Goal: Task Accomplishment & Management: Complete application form

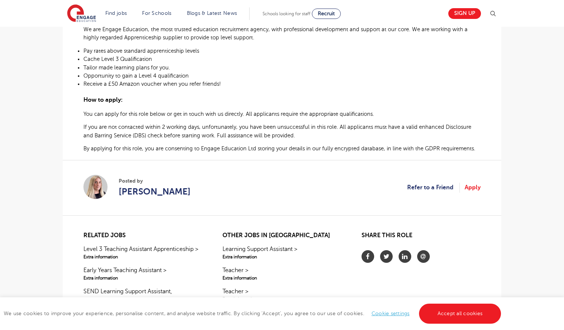
scroll to position [470, 0]
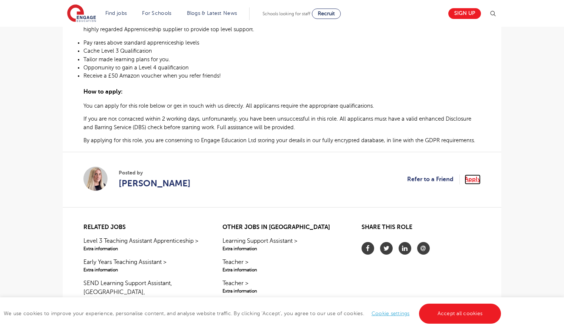
click at [474, 180] on link "Apply" at bounding box center [473, 179] width 16 height 10
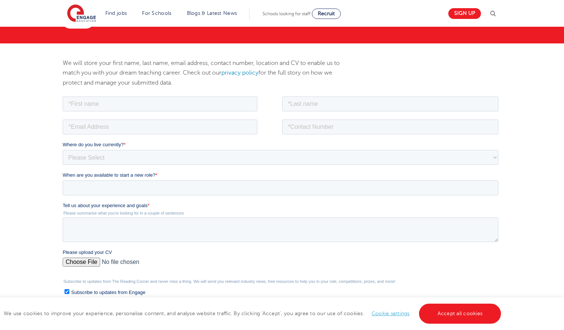
scroll to position [78, 0]
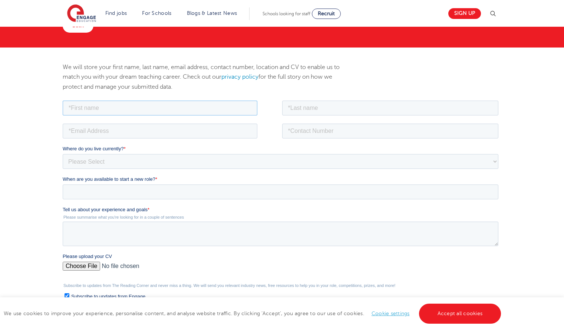
click at [163, 109] on input "text" at bounding box center [160, 107] width 195 height 15
type input "Libby"
click at [300, 112] on input "text" at bounding box center [390, 107] width 217 height 15
type input "Holcombe"
click at [217, 131] on input "email" at bounding box center [160, 130] width 195 height 15
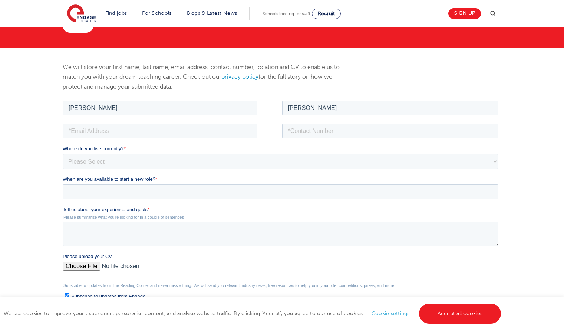
type input "libbyluuu.x@gmail.com"
click at [317, 128] on input "tel" at bounding box center [390, 130] width 217 height 15
type input "+447711246410"
click at [262, 162] on select "Please Select UK Canada Ireland Australia New Zealand Europe USA South Africa J…" at bounding box center [281, 161] width 436 height 15
select select "UK"
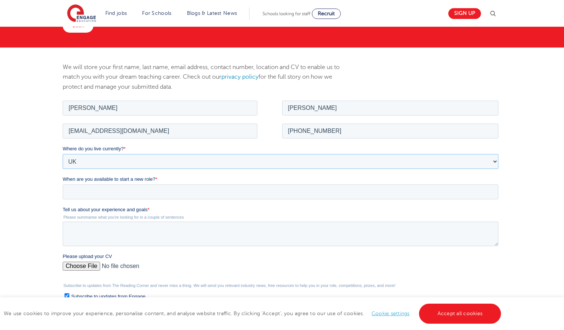
click at [63, 154] on select "Please Select UK Canada Ireland Australia New Zealand Europe USA South Africa J…" at bounding box center [281, 161] width 436 height 15
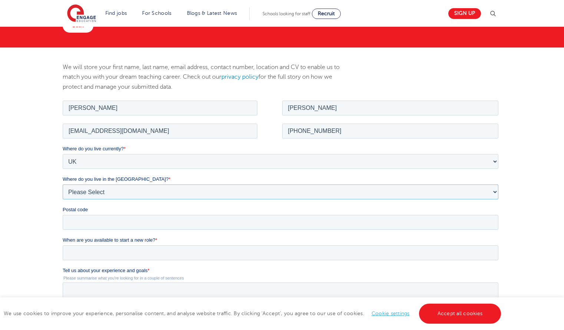
click at [221, 187] on select "Please Select Overseas Barnsley Bedfordshire Berkshire Bournemouth Bracknell Fo…" at bounding box center [281, 191] width 436 height 15
select select "Brighton and Hove"
click at [63, 184] on select "Please Select Overseas Barnsley Bedfordshire Berkshire Bournemouth Bracknell Fo…" at bounding box center [281, 191] width 436 height 15
click at [92, 218] on input "Postal code" at bounding box center [281, 221] width 436 height 15
type input "BN2 1DA"
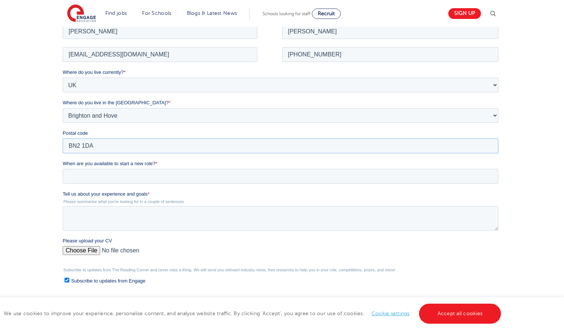
scroll to position [155, 0]
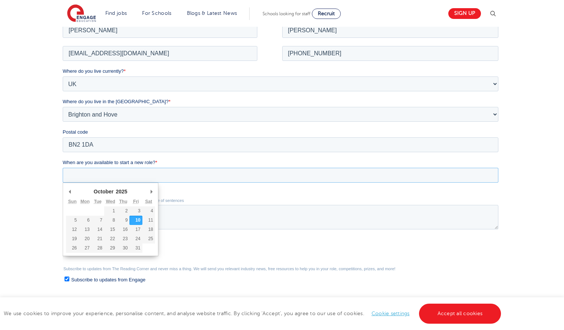
click at [162, 171] on input "When are you available to start a new role? *" at bounding box center [281, 174] width 436 height 15
type div "2025-10-13"
type input "2025/10/13"
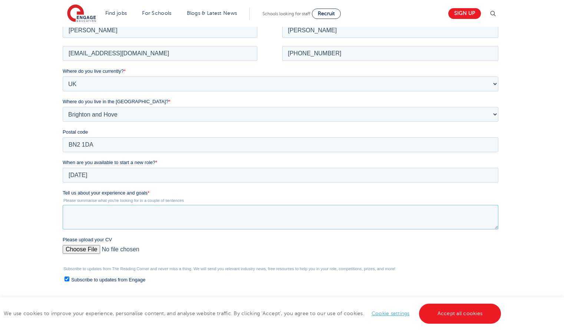
click at [104, 221] on textarea "Tell us about your experience and goals *" at bounding box center [281, 216] width 436 height 24
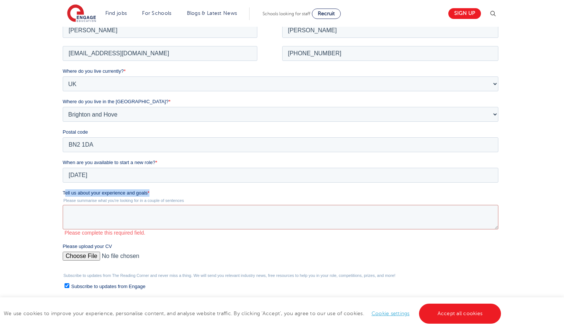
drag, startPoint x: 64, startPoint y: 191, endPoint x: 151, endPoint y: 195, distance: 86.5
click at [151, 195] on label "Tell us about your experience and goals *" at bounding box center [282, 192] width 439 height 7
click at [151, 204] on textarea "Tell us about your experience and goals *" at bounding box center [281, 216] width 436 height 24
drag, startPoint x: 151, startPoint y: 192, endPoint x: 63, endPoint y: 191, distance: 87.9
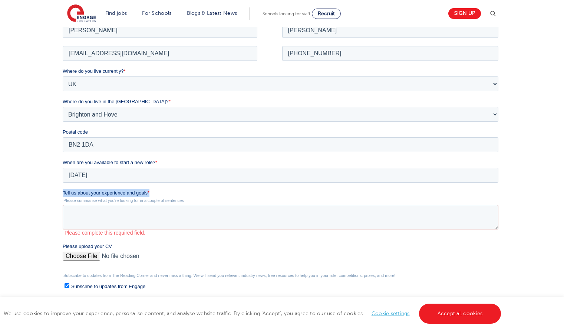
click at [63, 191] on label "Tell us about your experience and goals *" at bounding box center [282, 192] width 439 height 7
copy label "Tell us about your experience and goals *"
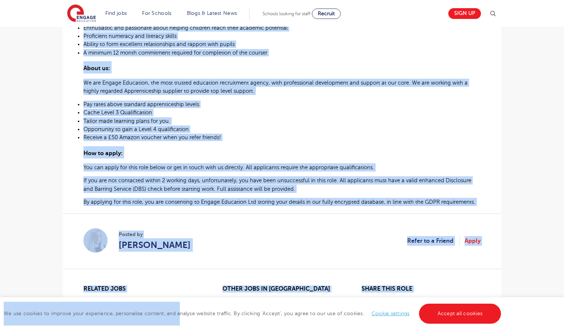
scroll to position [410, 0]
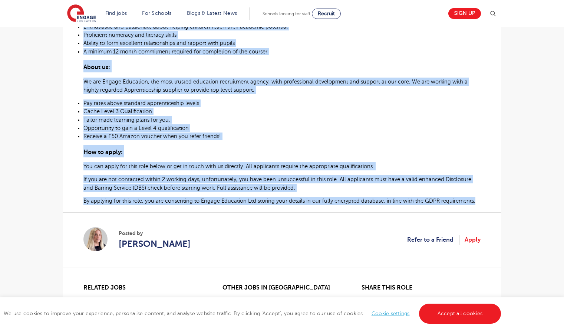
drag, startPoint x: 84, startPoint y: 39, endPoint x: 483, endPoint y: 197, distance: 429.3
click at [483, 197] on section "Teaching Assistant Apprenticeship – Brighton Primary School Posted 25/09/25 Ref…" at bounding box center [282, 39] width 439 height 707
copy section "Teaching Assistant Apprenticeship – Brighton Primary School Posted 25/09/25 Ref…"
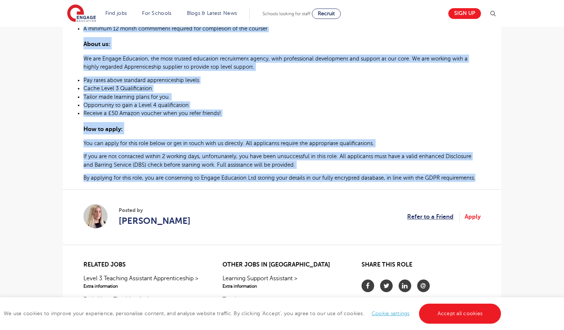
scroll to position [433, 0]
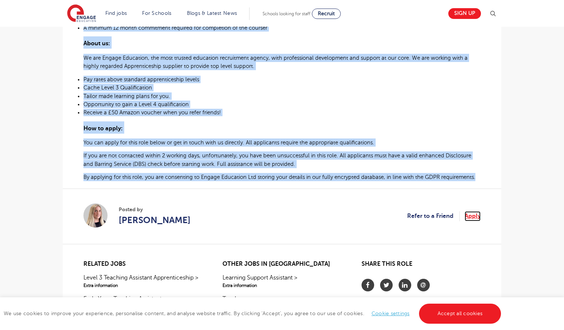
click at [471, 216] on link "Apply" at bounding box center [473, 216] width 16 height 10
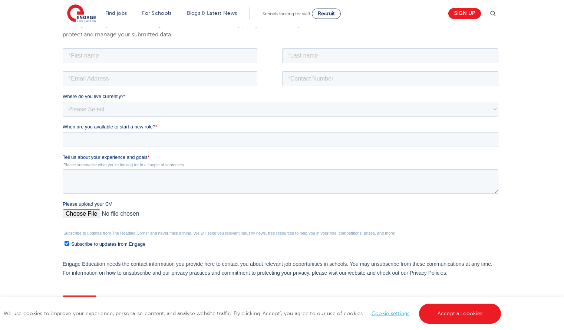
scroll to position [131, 0]
click at [211, 182] on textarea "Tell us about your experience and goals *" at bounding box center [281, 180] width 436 height 24
paste textarea "I’ve always had a natural pull towards working with children and helping them g…"
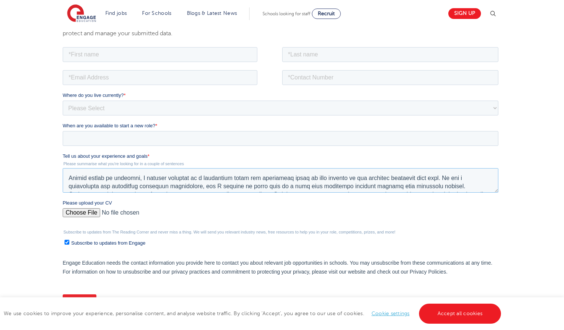
scroll to position [22, 0]
click at [202, 179] on textarea "Tell us about your experience and goals *" at bounding box center [281, 180] width 436 height 24
drag, startPoint x: 202, startPoint y: 179, endPoint x: 184, endPoint y: 181, distance: 18.4
click at [184, 181] on textarea "Tell us about your experience and goals *" at bounding box center [281, 180] width 436 height 24
drag, startPoint x: 140, startPoint y: 179, endPoint x: 67, endPoint y: 178, distance: 73.1
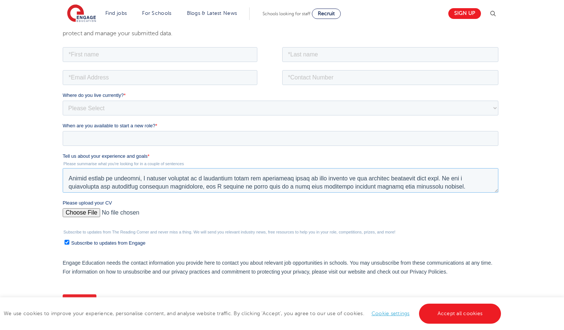
click at [67, 178] on textarea "Tell us about your experience and goals *" at bounding box center [281, 180] width 436 height 24
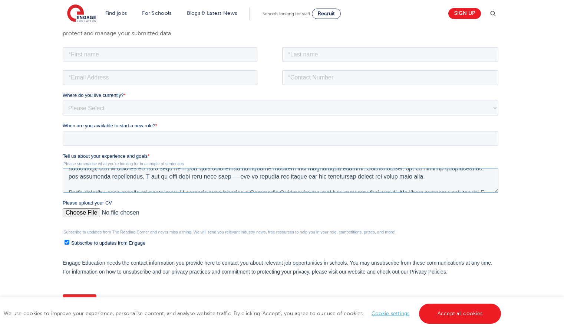
scroll to position [41, 0]
click at [228, 177] on textarea "Tell us about your experience and goals *" at bounding box center [281, 180] width 436 height 24
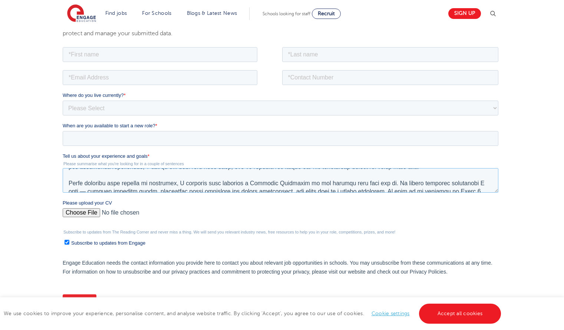
scroll to position [50, 0]
click at [189, 182] on textarea "Tell us about your experience and goals *" at bounding box center [281, 180] width 436 height 24
drag, startPoint x: 189, startPoint y: 182, endPoint x: 306, endPoint y: 180, distance: 117.6
click at [306, 180] on textarea "Tell us about your experience and goals *" at bounding box center [281, 180] width 436 height 24
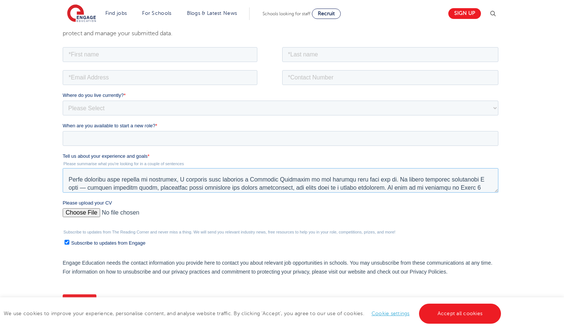
click at [479, 181] on textarea "Tell us about your experience and goals *" at bounding box center [281, 180] width 436 height 24
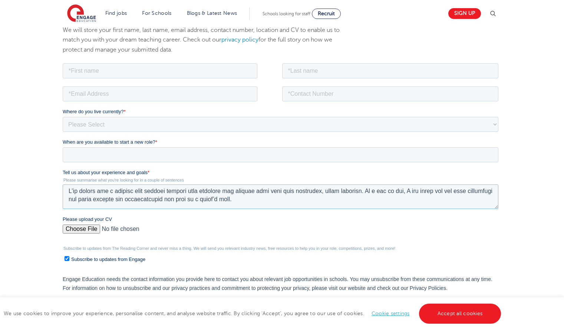
scroll to position [1, 0]
click at [382, 191] on textarea "Tell us about your experience and goals *" at bounding box center [281, 196] width 436 height 24
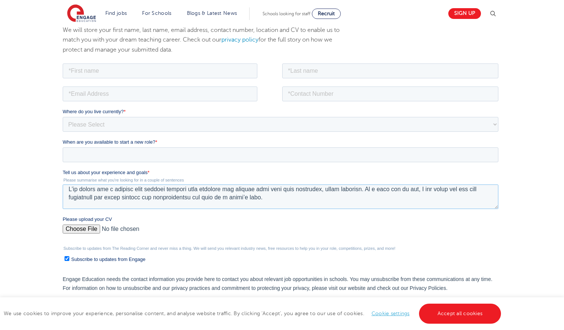
click at [383, 195] on textarea "Tell us about your experience and goals *" at bounding box center [281, 196] width 436 height 24
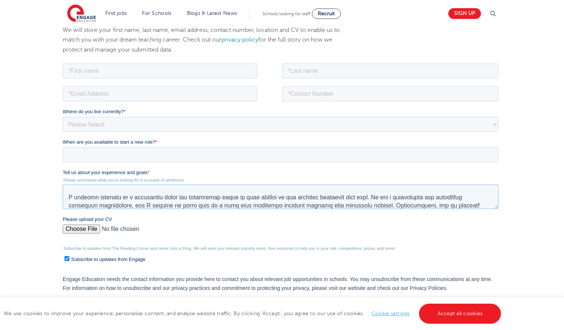
scroll to position [0, 0]
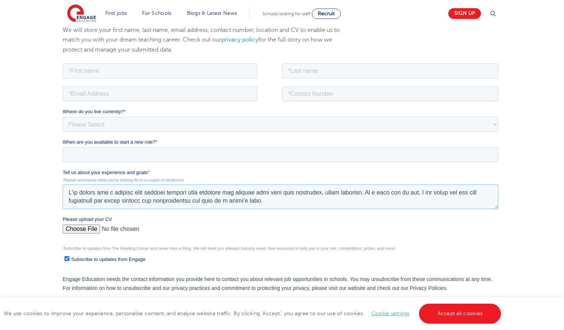
click at [118, 204] on textarea "Tell us about your experience and goals *" at bounding box center [281, 196] width 436 height 24
type textarea "I’ve always had a natural pull towards working with children and helping them g…"
click at [76, 234] on input "Please upload your CV" at bounding box center [281, 231] width 436 height 15
type input "C:\fakepath\Libby_Holcombe_CV.pdf"
click at [177, 67] on input "text" at bounding box center [160, 70] width 195 height 15
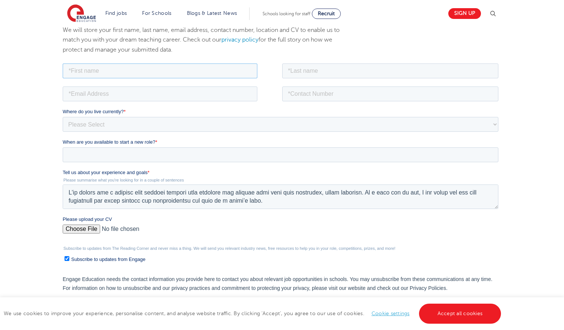
type input "Libby"
click at [313, 72] on input "text" at bounding box center [390, 70] width 217 height 15
type input "Holcombe"
click at [239, 89] on input "email" at bounding box center [160, 93] width 195 height 15
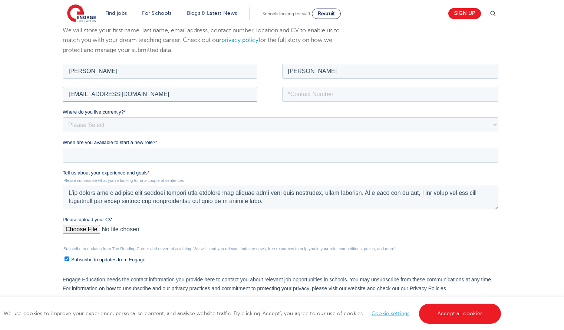
type input "libbyrholcombe@gmail.com"
click at [314, 96] on input "tel" at bounding box center [390, 93] width 217 height 15
type input "+447711246410"
click at [158, 125] on select "Please Select UK Canada Ireland Australia New Zealand Europe USA South Africa J…" at bounding box center [281, 124] width 436 height 15
select select "UK"
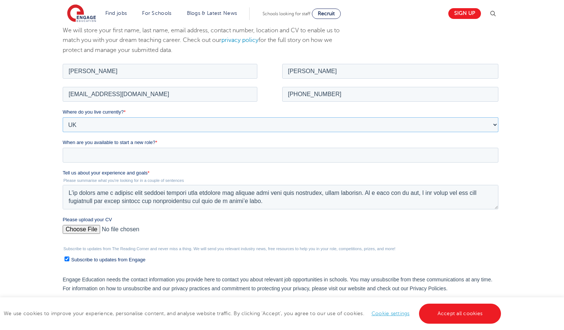
click at [63, 117] on select "Please Select UK Canada Ireland Australia New Zealand Europe USA South Africa J…" at bounding box center [281, 124] width 436 height 15
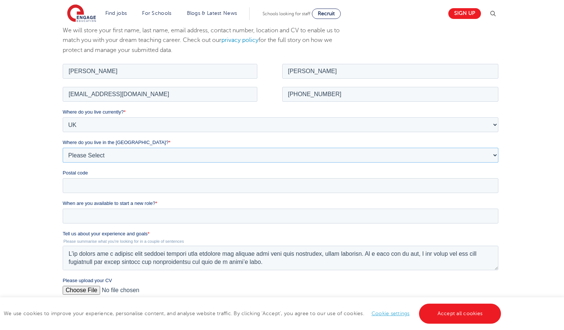
click at [98, 154] on select "Please Select Overseas Barnsley Bedfordshire Berkshire Bournemouth Bracknell Fo…" at bounding box center [281, 154] width 436 height 15
click at [63, 147] on select "Please Select Overseas Barnsley Bedfordshire Berkshire Bournemouth Bracknell Fo…" at bounding box center [281, 154] width 436 height 15
click at [92, 155] on select "Please Select Overseas Barnsley Bedfordshire Berkshire Bournemouth Bracknell Fo…" at bounding box center [281, 154] width 436 height 15
select select "Brighton and Hove"
click at [63, 147] on select "Please Select Overseas Barnsley Bedfordshire Berkshire Bournemouth Bracknell Fo…" at bounding box center [281, 154] width 436 height 15
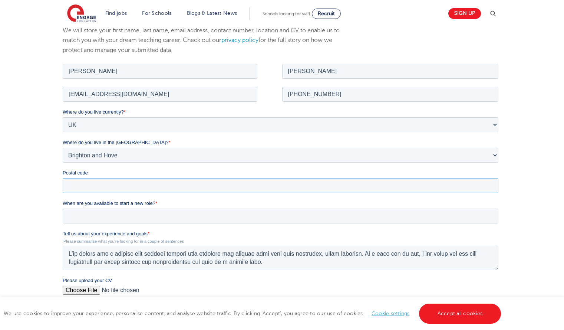
click at [94, 184] on input "Postal code" at bounding box center [281, 185] width 436 height 15
type input "BN2 1DA"
click at [97, 211] on input "When are you available to start a new role? *" at bounding box center [281, 215] width 436 height 15
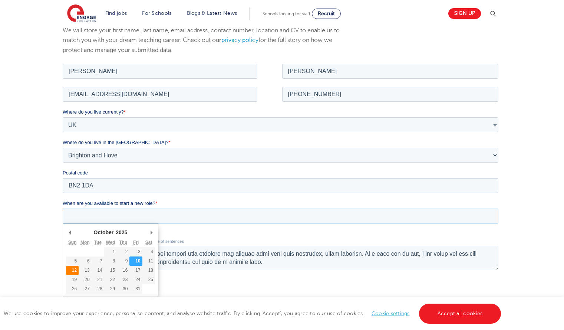
type div "2025-10-12"
type input "2025/10/12"
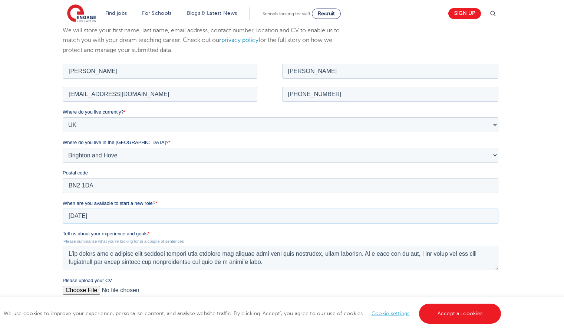
click at [90, 214] on input "2025/10/12" at bounding box center [281, 215] width 436 height 15
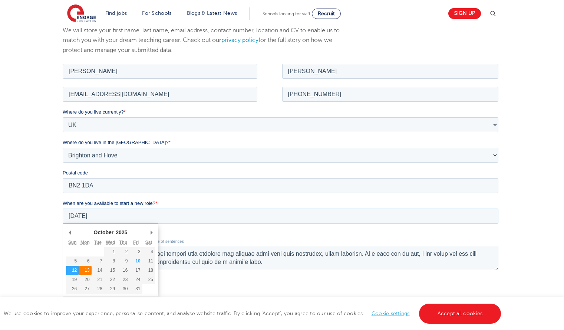
type div "2025-10-13"
type input "2025/10/13"
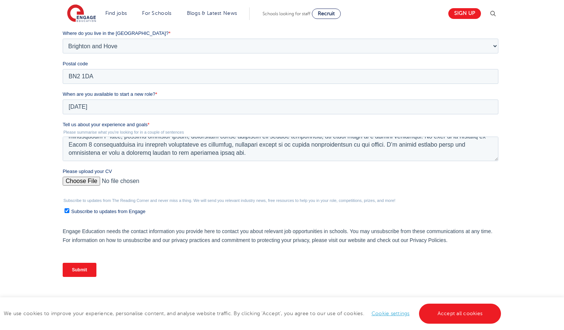
scroll to position [224, 0]
click at [68, 210] on input "Subscribe to updates from Engage" at bounding box center [67, 210] width 5 height 5
checkbox input "false"
click at [85, 267] on input "Submit" at bounding box center [80, 269] width 34 height 14
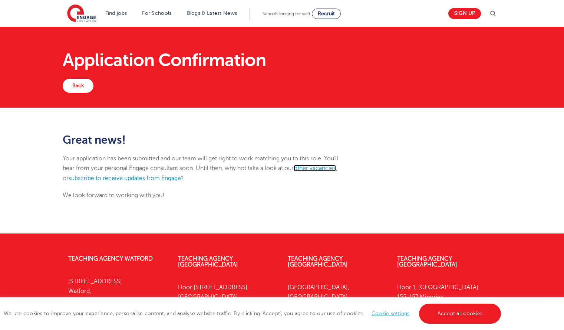
click at [313, 168] on link "other vacancies" at bounding box center [315, 168] width 42 height 7
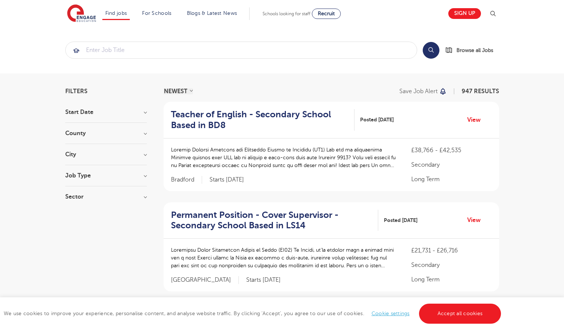
click at [83, 136] on h3 "County" at bounding box center [106, 133] width 82 height 6
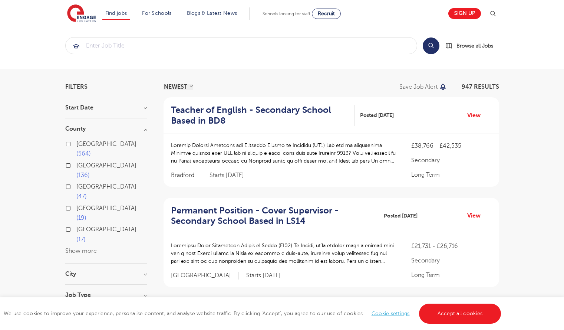
scroll to position [6, 0]
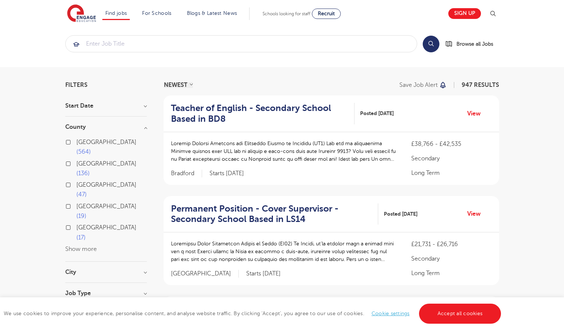
click at [76, 222] on label "[GEOGRAPHIC_DATA] 17" at bounding box center [111, 232] width 70 height 20
click at [76, 224] on input "[GEOGRAPHIC_DATA] 17" at bounding box center [78, 226] width 5 height 5
checkbox input "true"
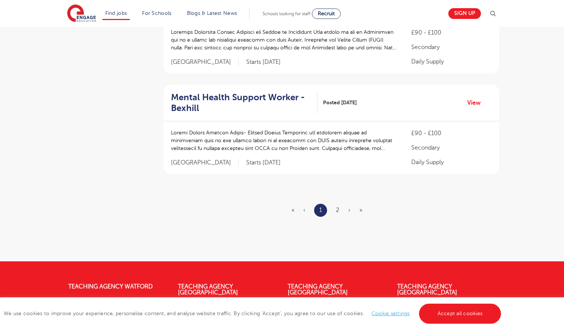
scroll to position [889, 0]
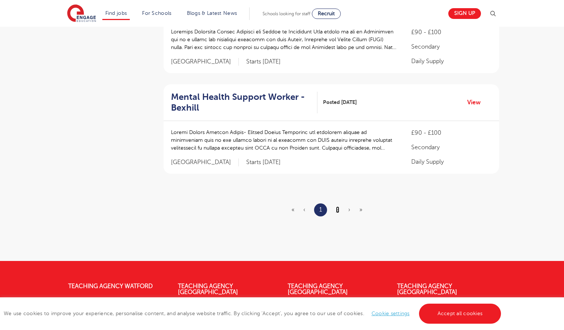
click at [337, 208] on link "2" at bounding box center [337, 209] width 3 height 7
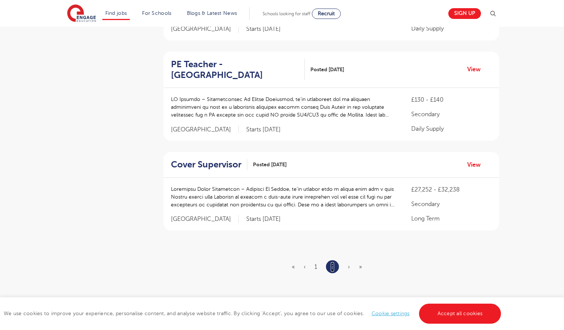
scroll to position [511, 0]
